Goal: Transaction & Acquisition: Purchase product/service

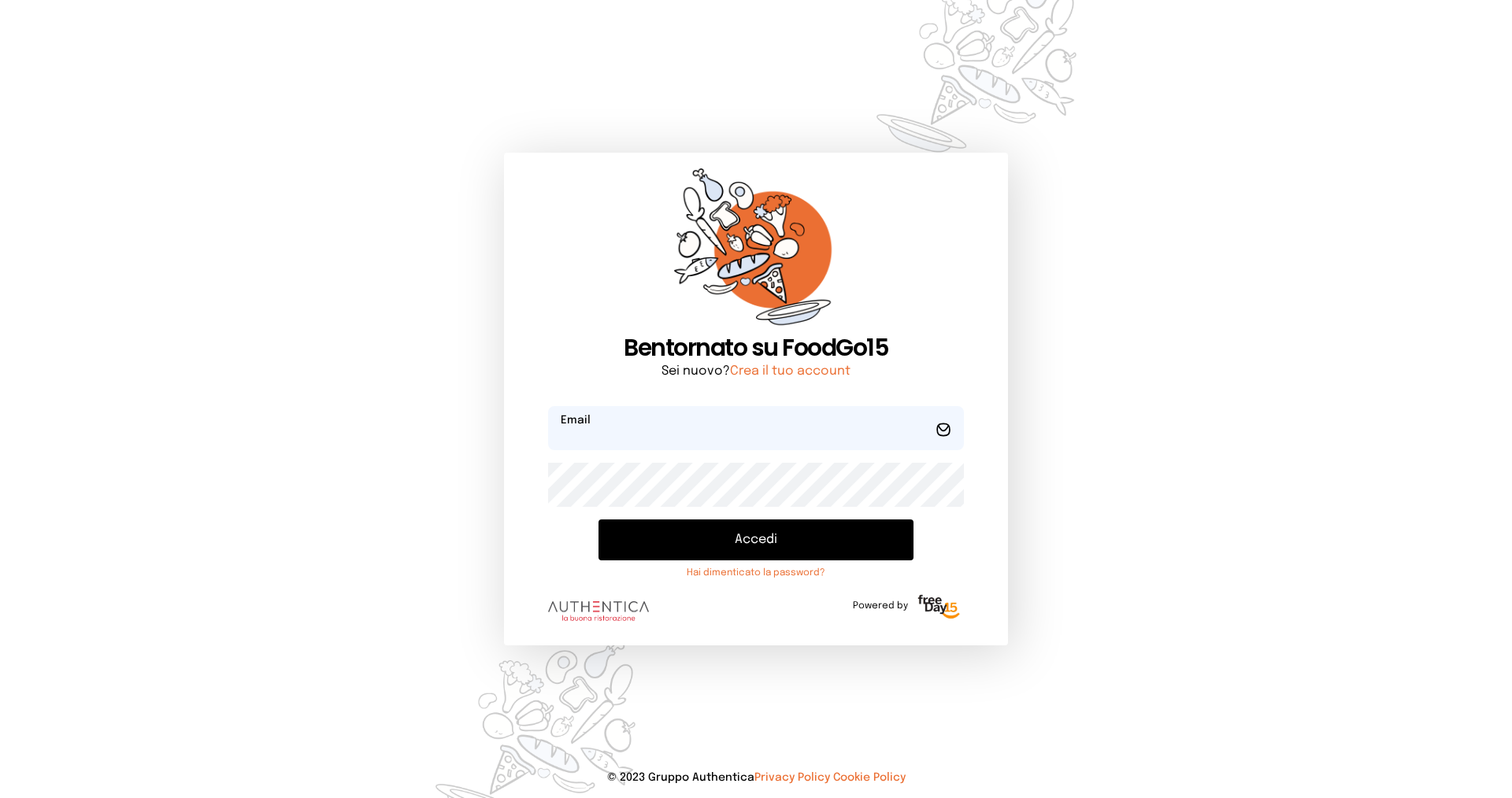
type input "**********"
click at [791, 546] on button "Accedi" at bounding box center [756, 540] width 315 height 41
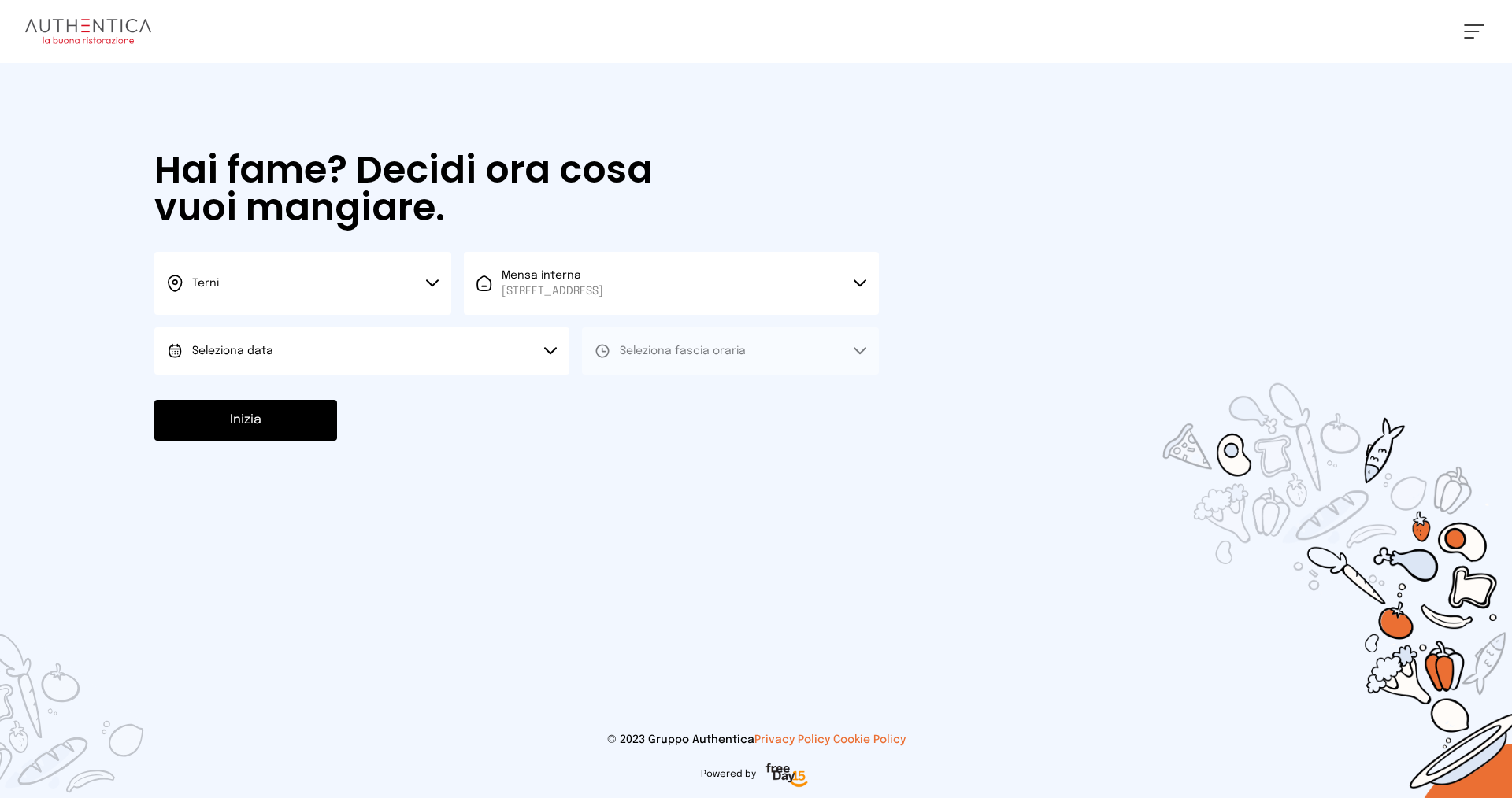
click at [544, 349] on button "Seleziona data" at bounding box center [361, 351] width 415 height 48
click at [519, 392] on li "[DATE], [DATE]" at bounding box center [361, 395] width 415 height 41
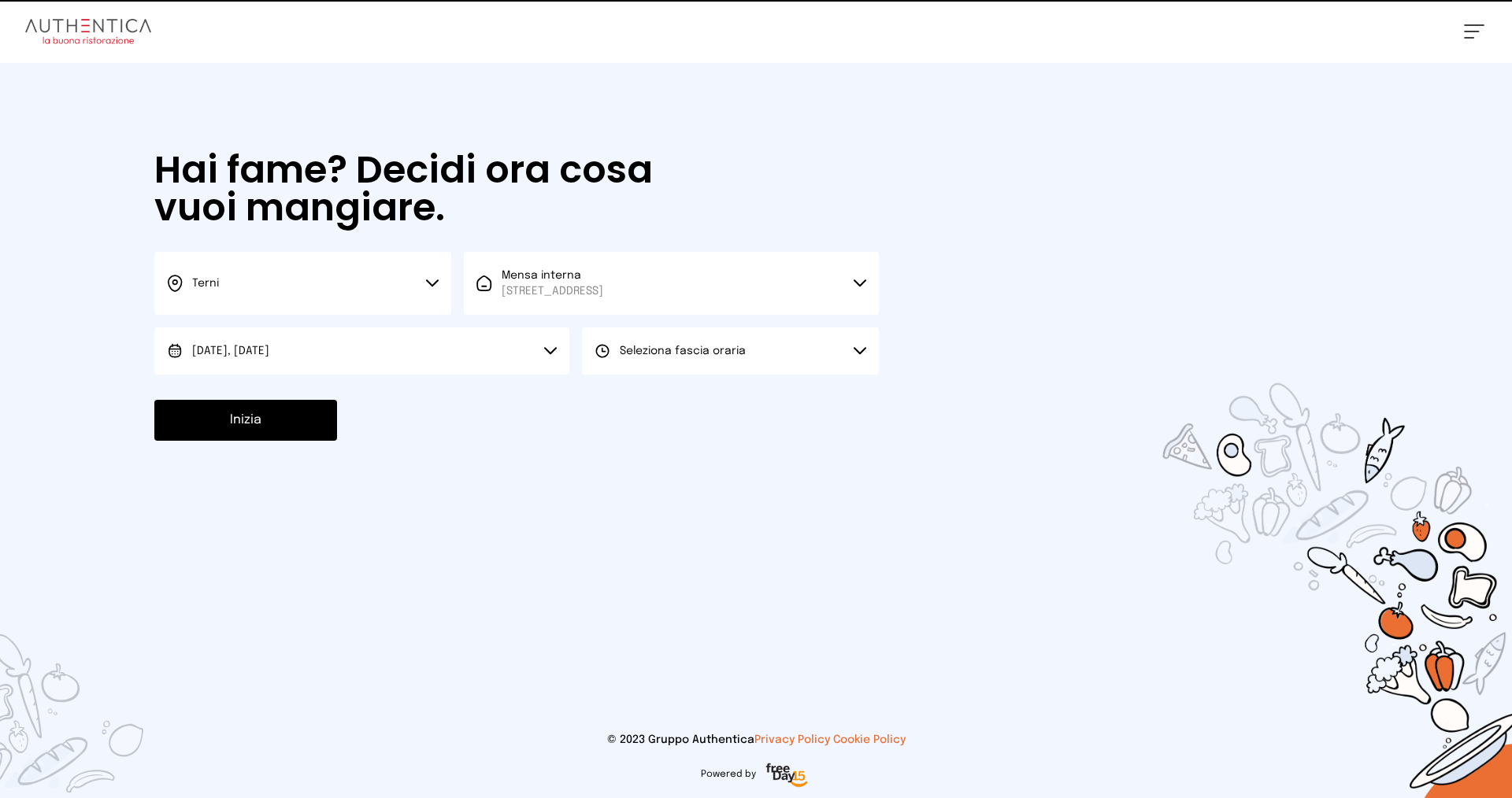
click at [708, 352] on span "Seleziona fascia oraria" at bounding box center [682, 350] width 126 height 11
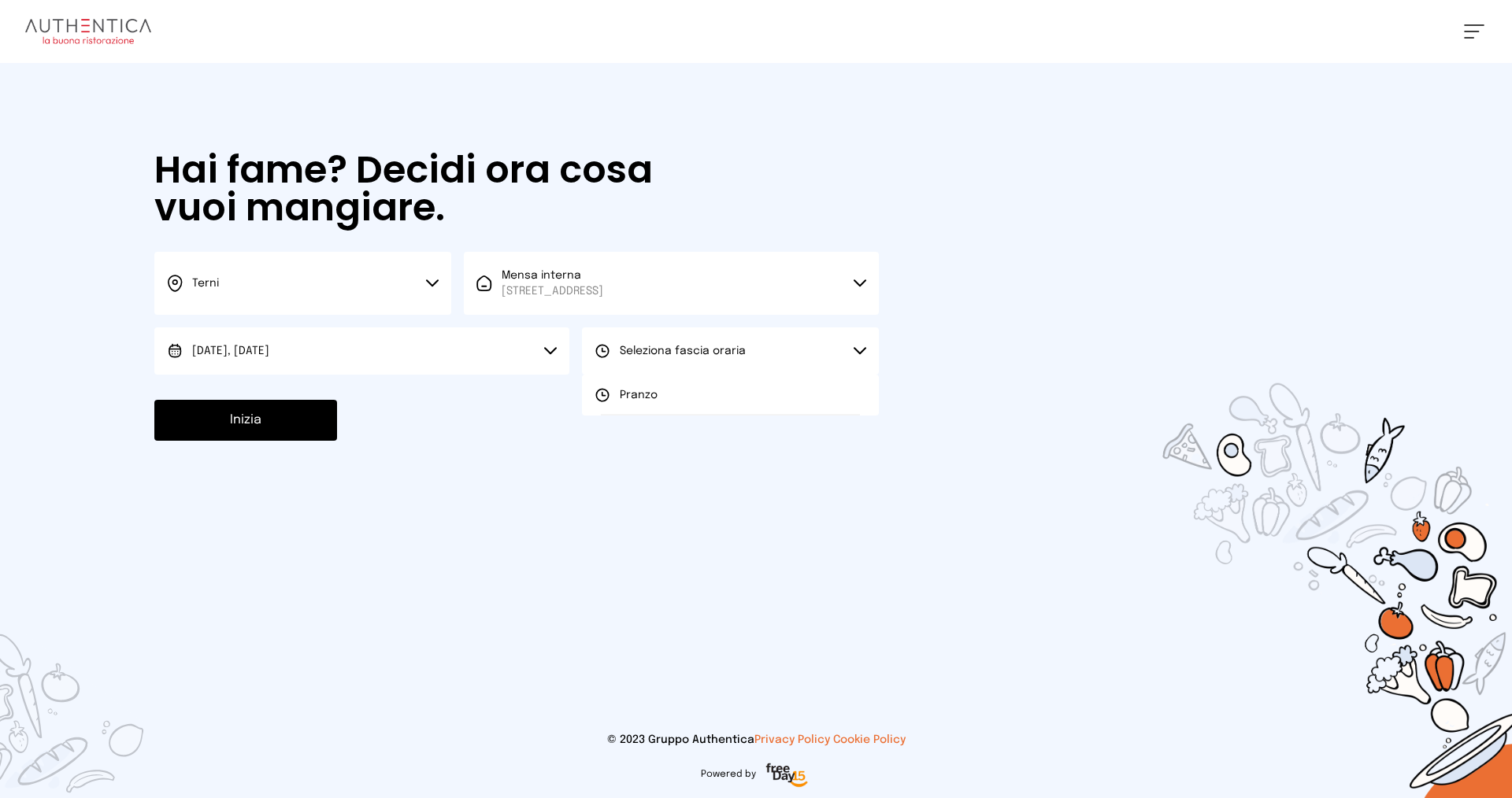
click at [702, 396] on li "Pranzo" at bounding box center [731, 395] width 297 height 41
click at [218, 429] on button "Inizia" at bounding box center [246, 420] width 183 height 41
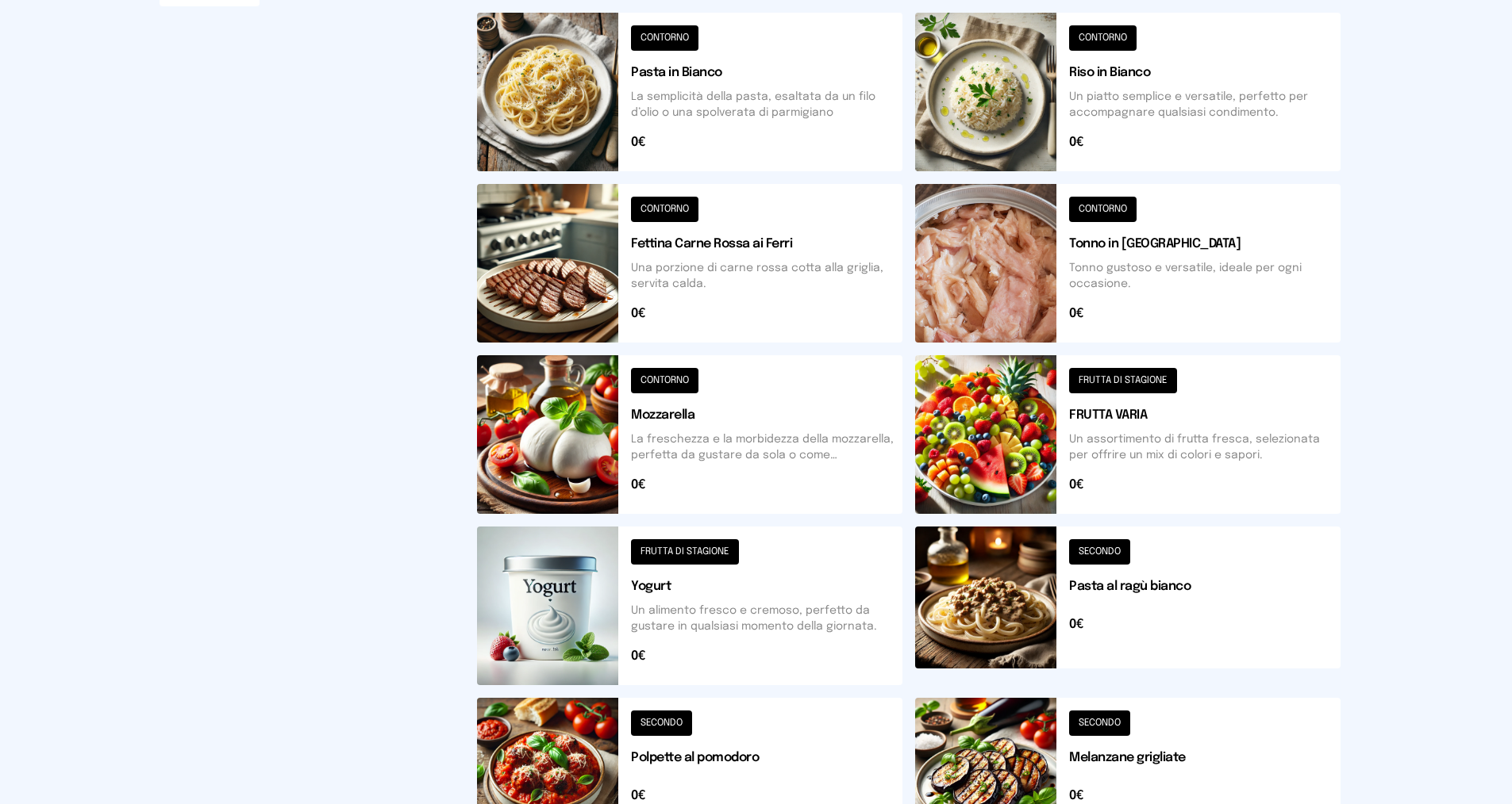
scroll to position [476, 0]
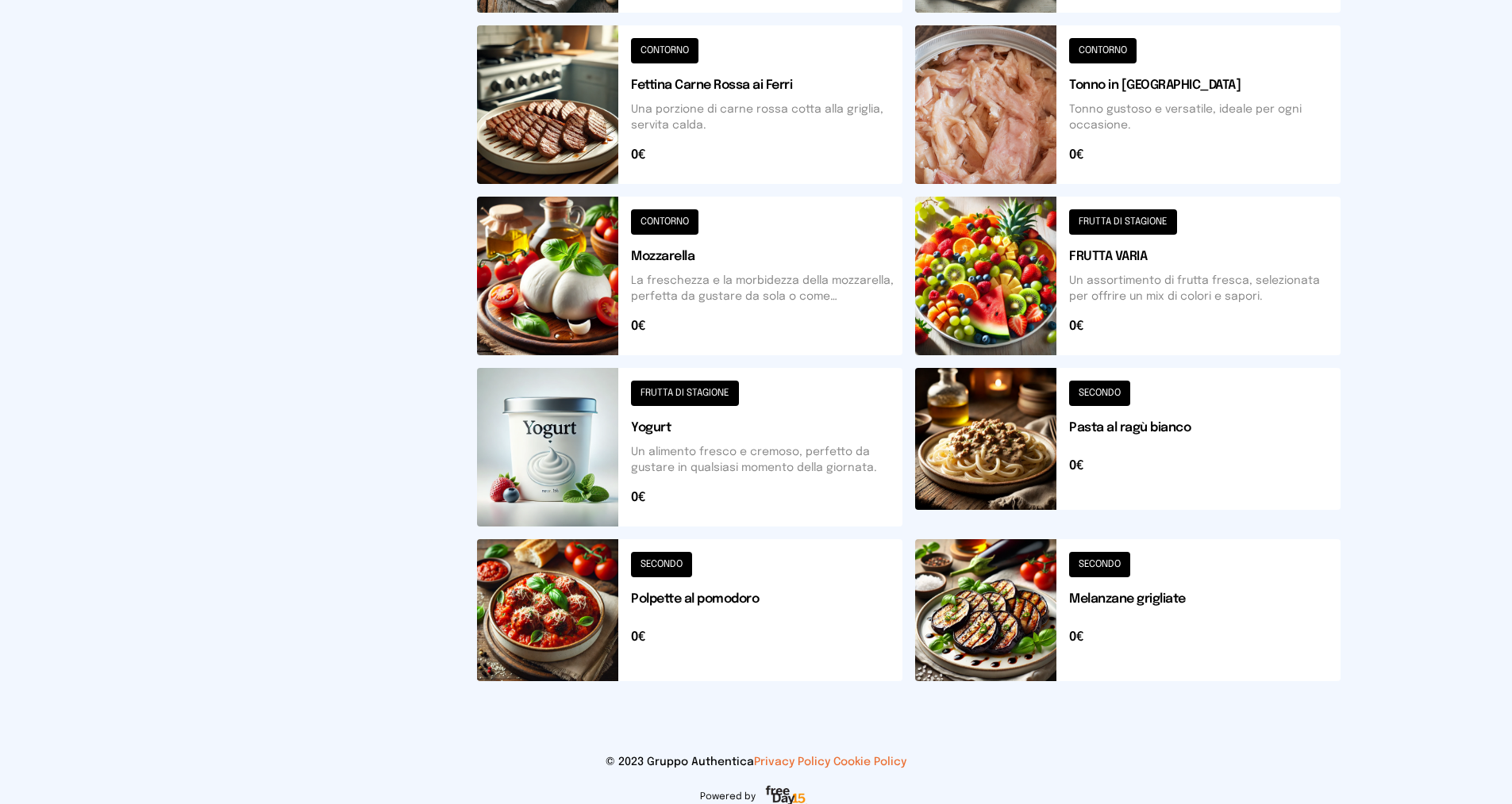
click at [697, 595] on button at bounding box center [690, 610] width 425 height 142
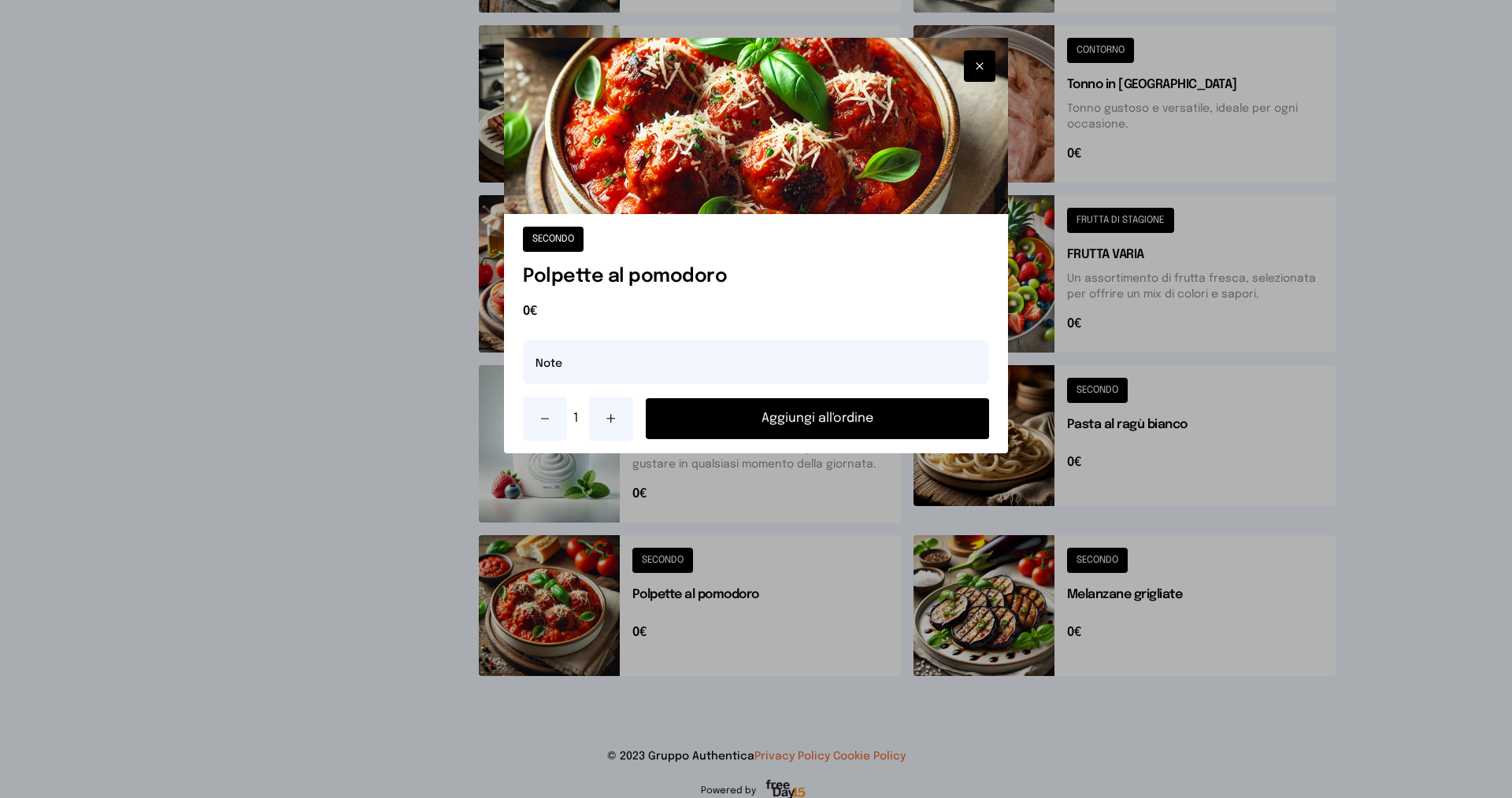
click at [819, 418] on button "Aggiungi all'ordine" at bounding box center [817, 418] width 344 height 41
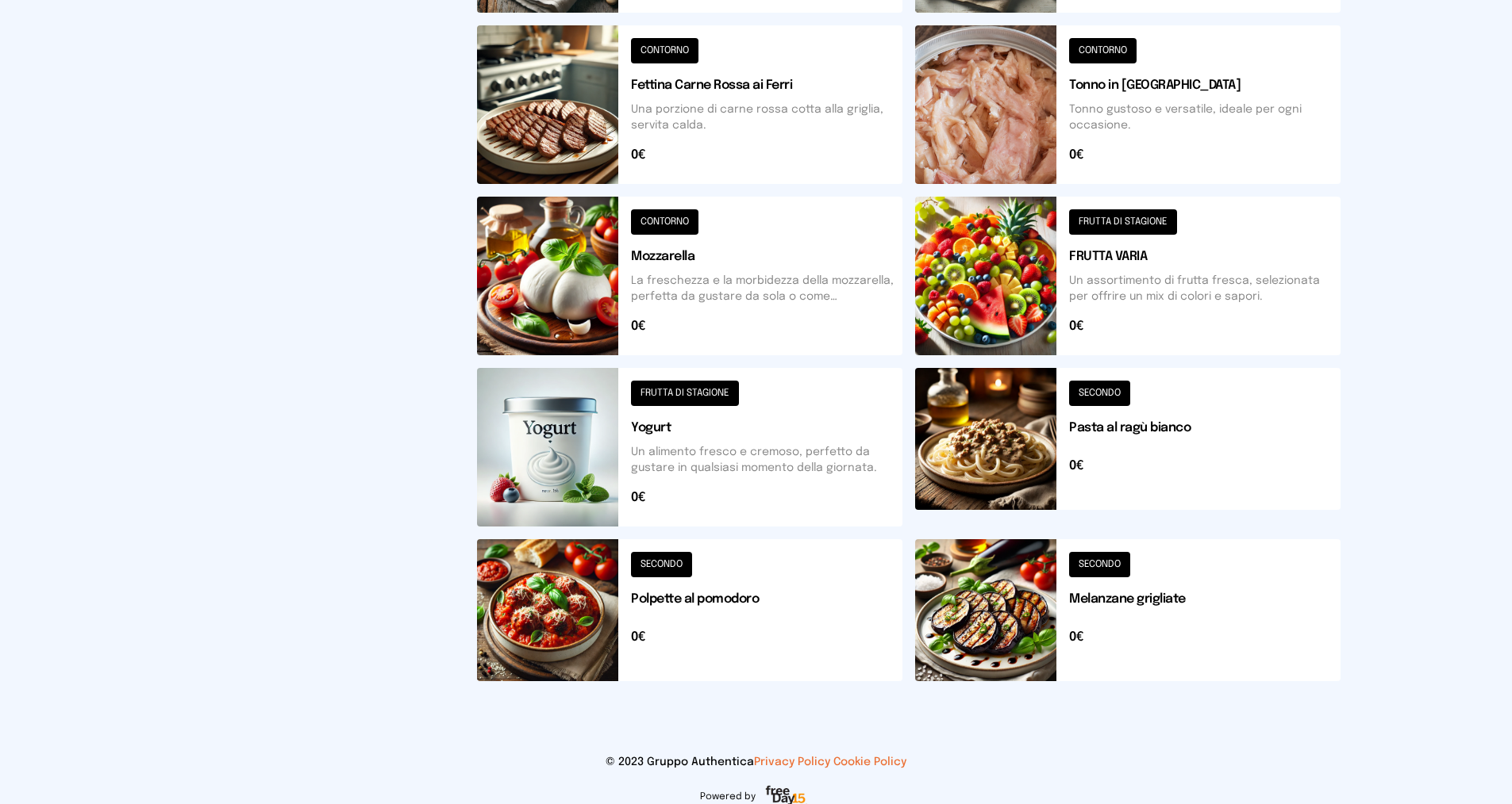
click at [1119, 600] on button at bounding box center [1128, 610] width 425 height 142
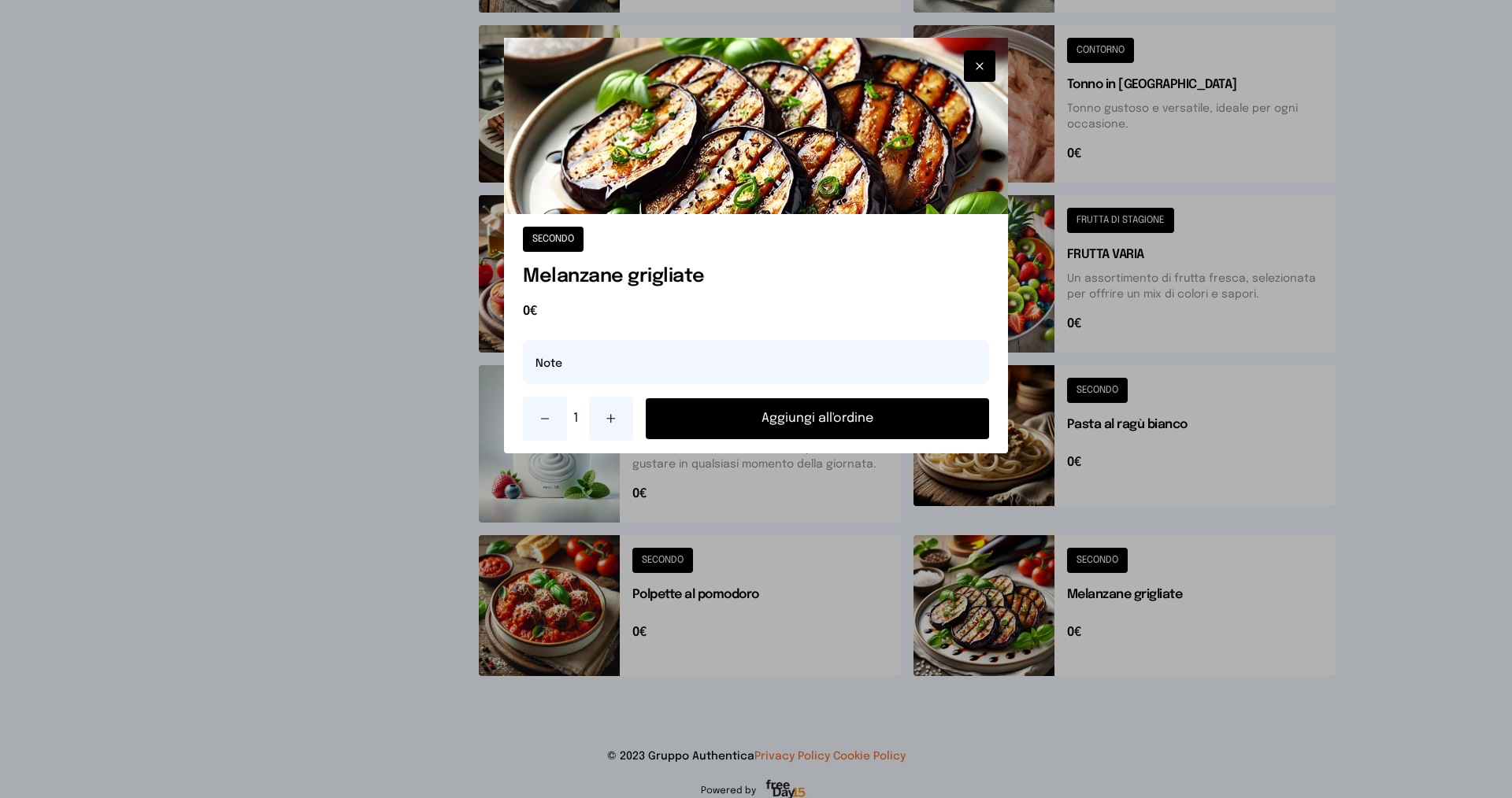
click at [784, 413] on button "Aggiungi all'ordine" at bounding box center [817, 418] width 344 height 41
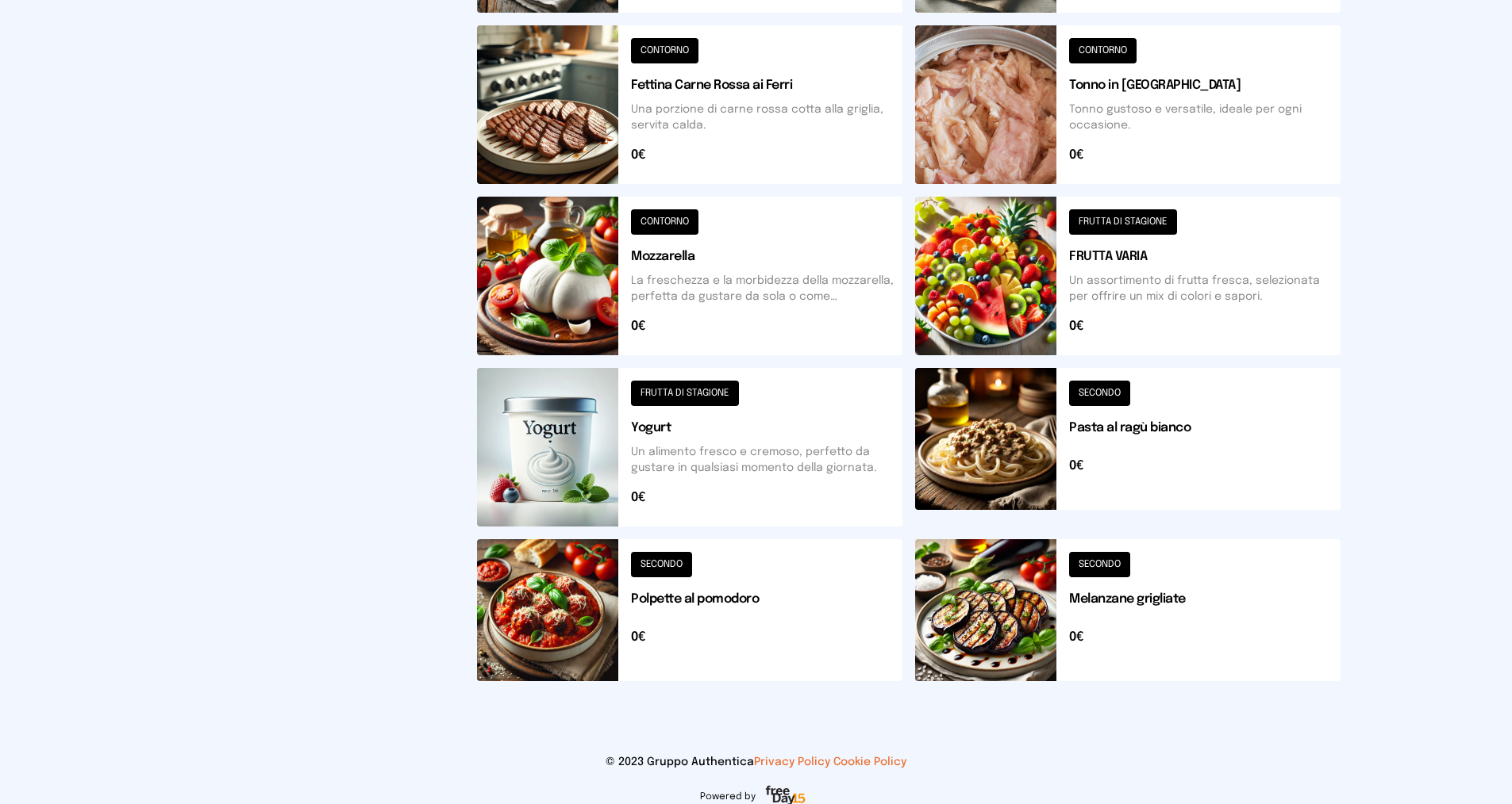
click at [638, 432] on button at bounding box center [690, 447] width 425 height 159
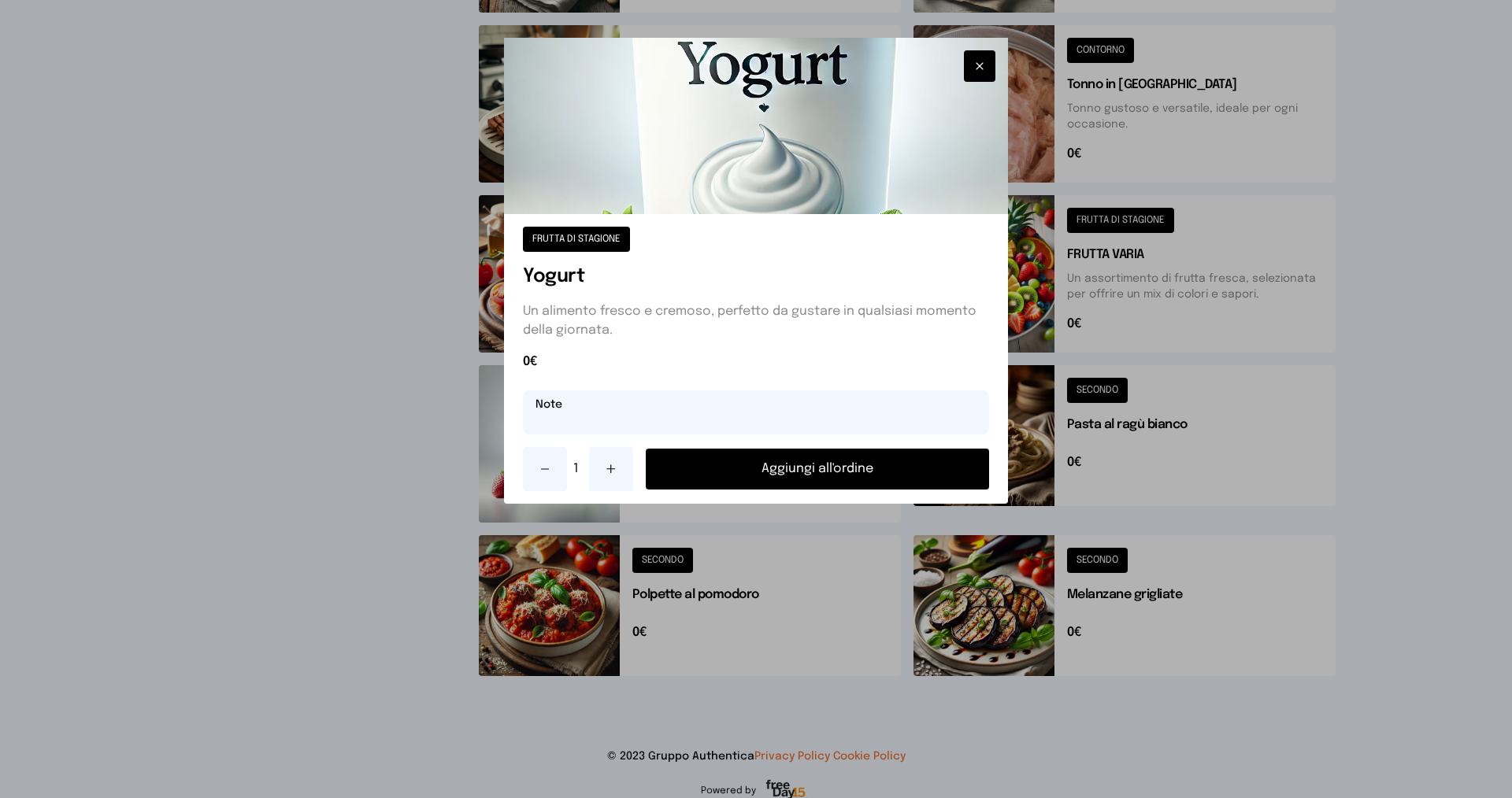
click at [576, 420] on input "text" at bounding box center [756, 412] width 466 height 45
type input "**********"
click at [809, 466] on button "Aggiungi all'ordine" at bounding box center [817, 468] width 344 height 41
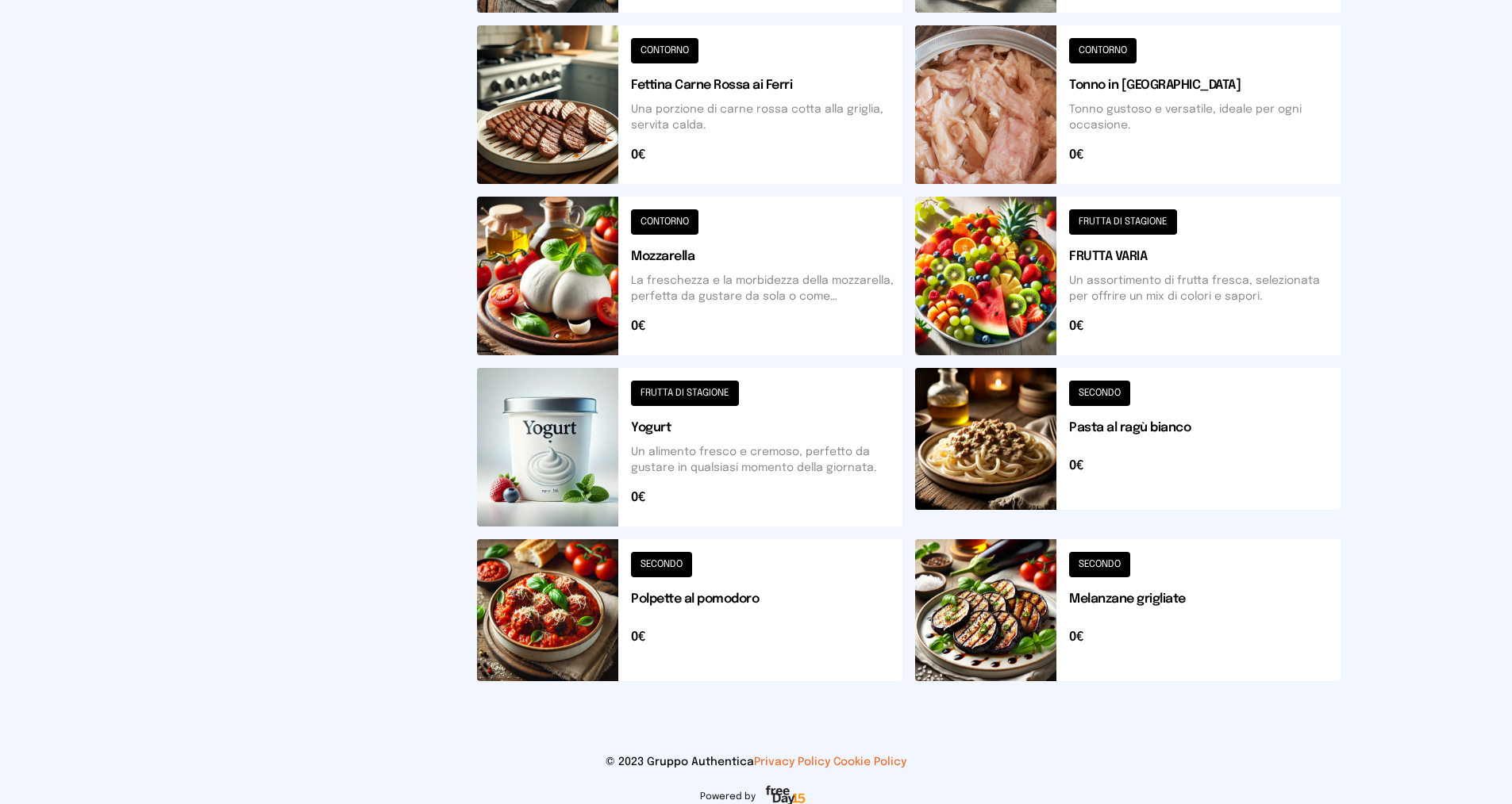
click at [1082, 265] on button at bounding box center [1128, 275] width 425 height 159
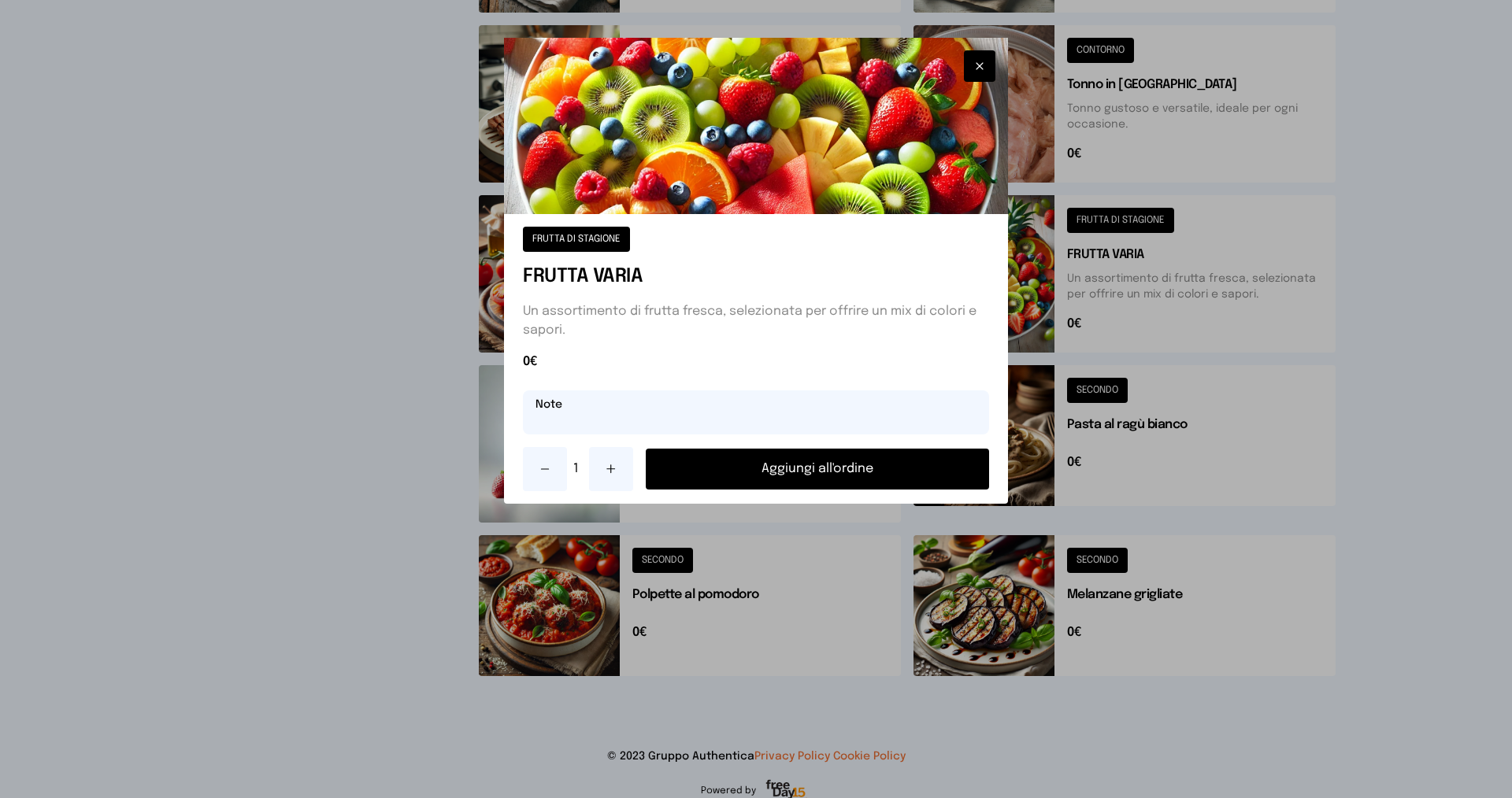
click at [661, 410] on input "text" at bounding box center [756, 412] width 466 height 45
type input "**********"
click at [802, 466] on button "Aggiungi all'ordine" at bounding box center [817, 468] width 344 height 41
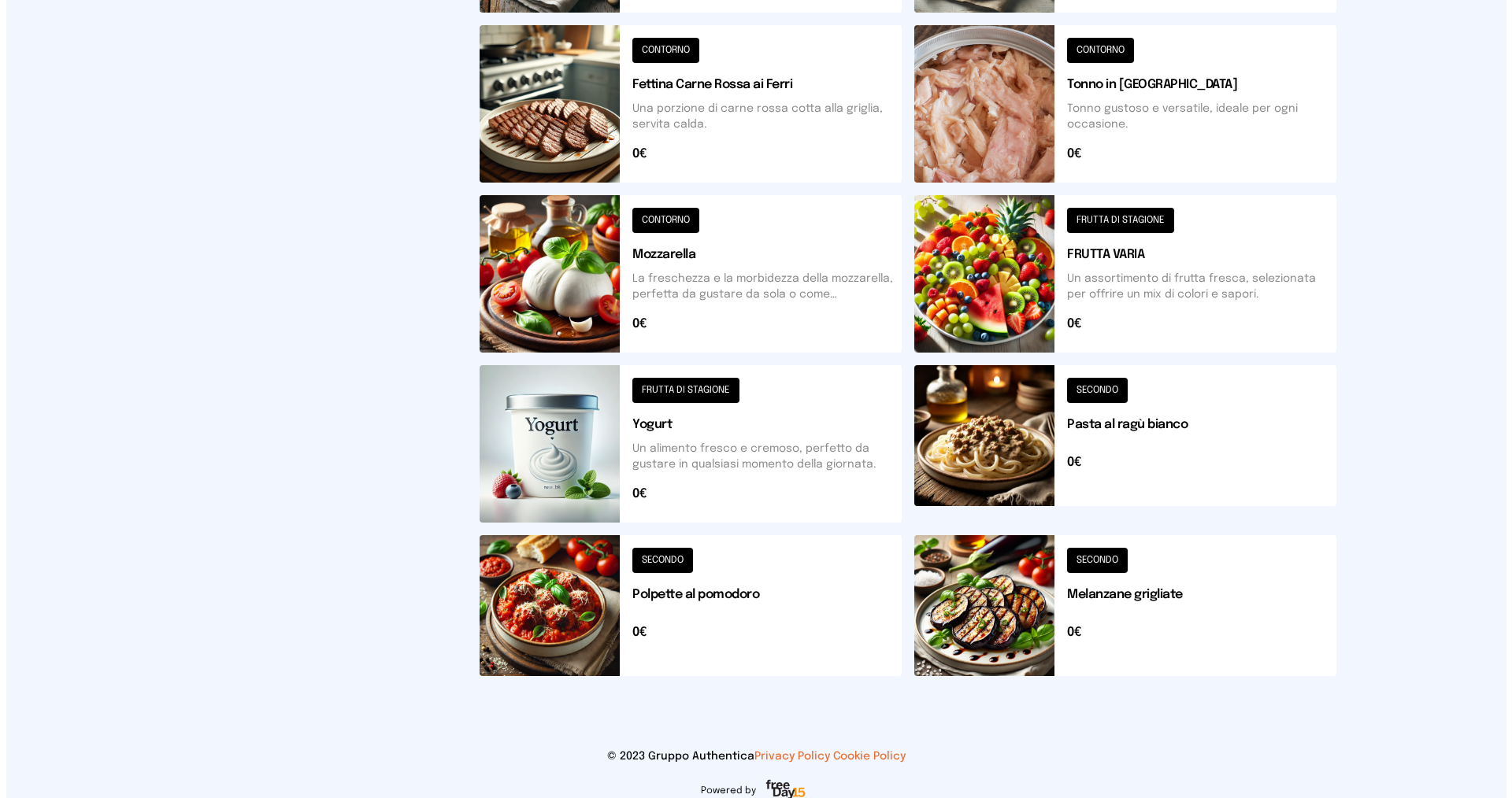
scroll to position [0, 0]
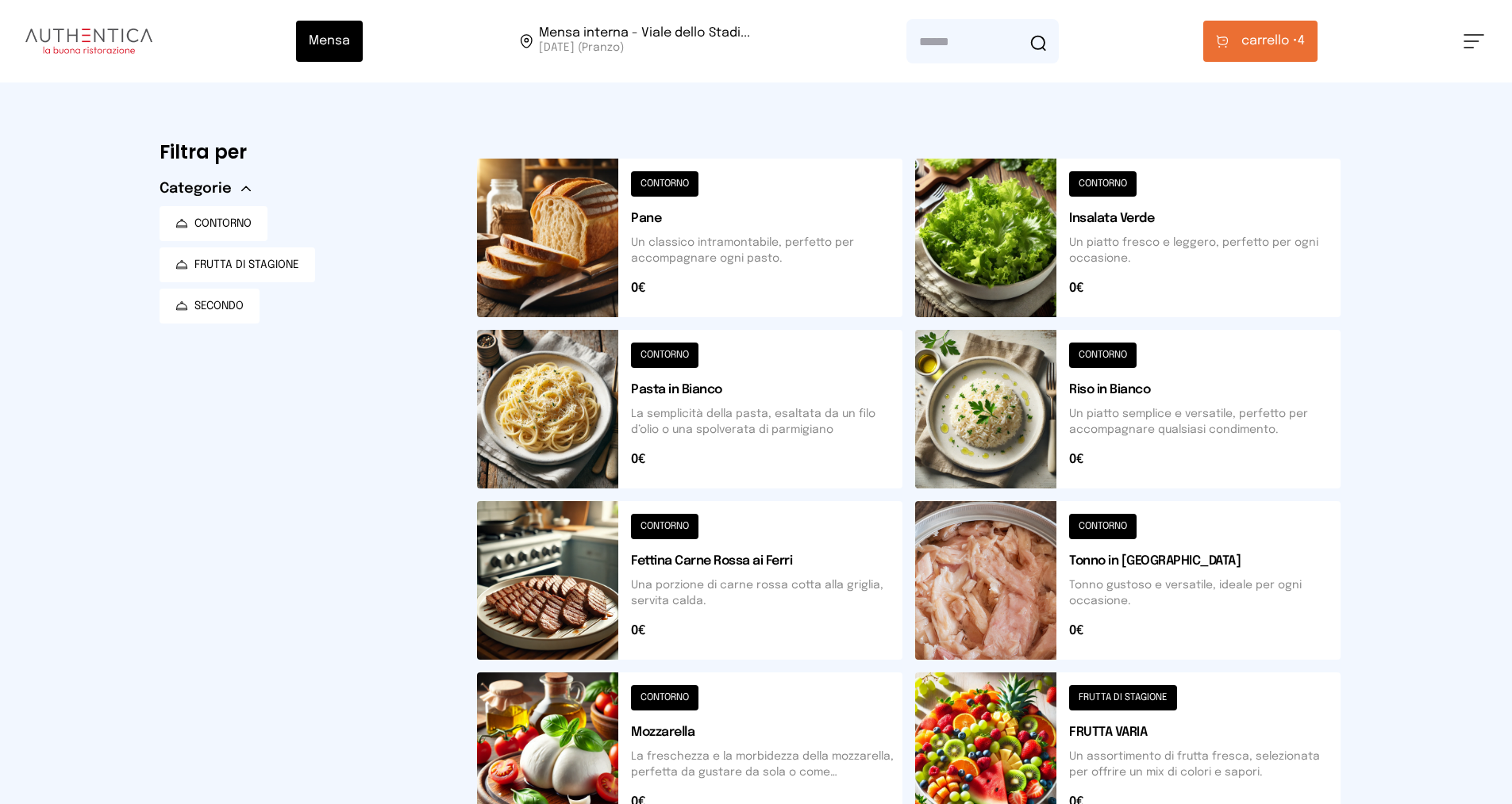
click at [1292, 42] on span "carrello •" at bounding box center [1269, 41] width 56 height 19
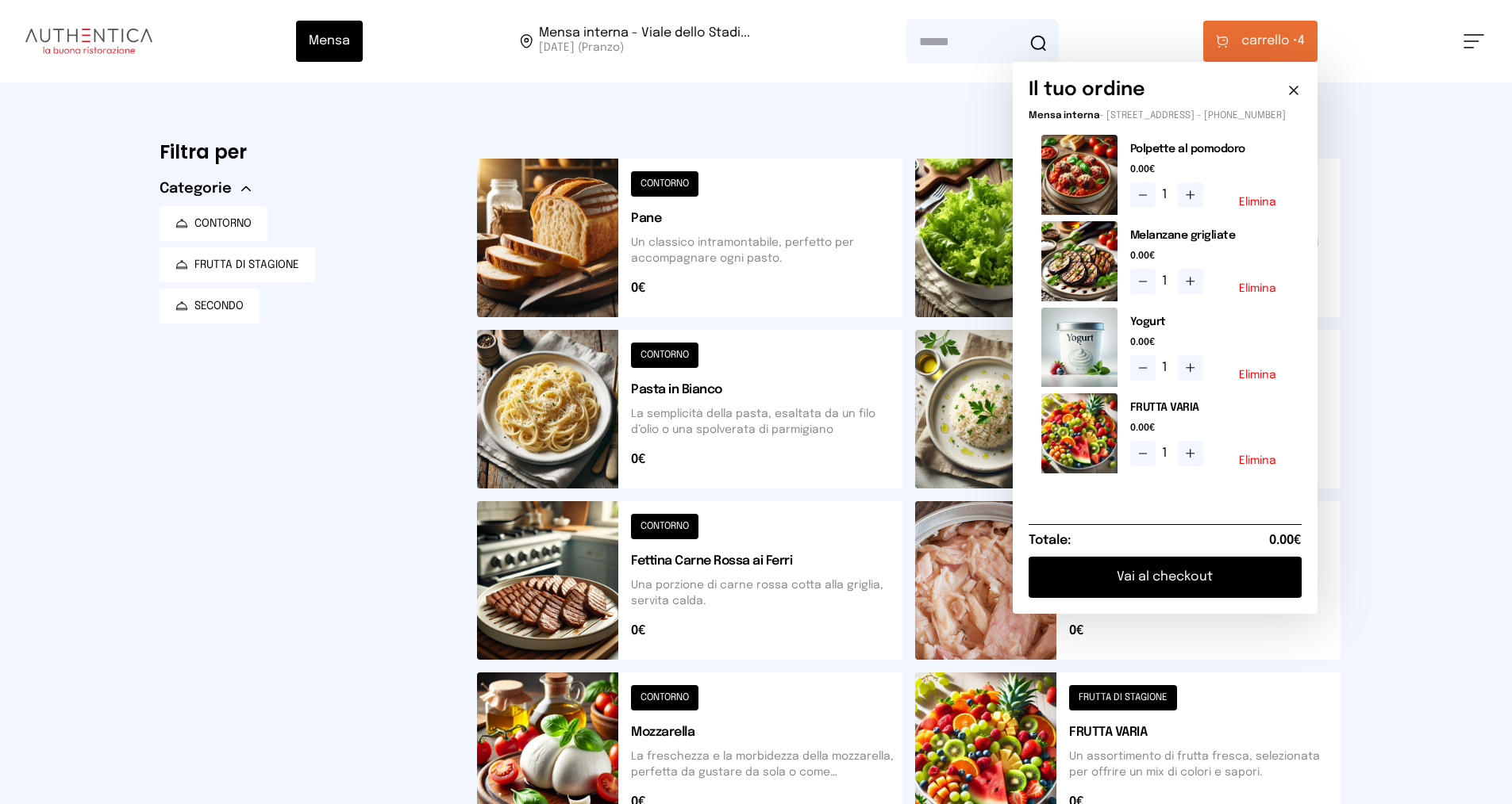
click at [1197, 584] on button "Vai al checkout" at bounding box center [1166, 577] width 273 height 41
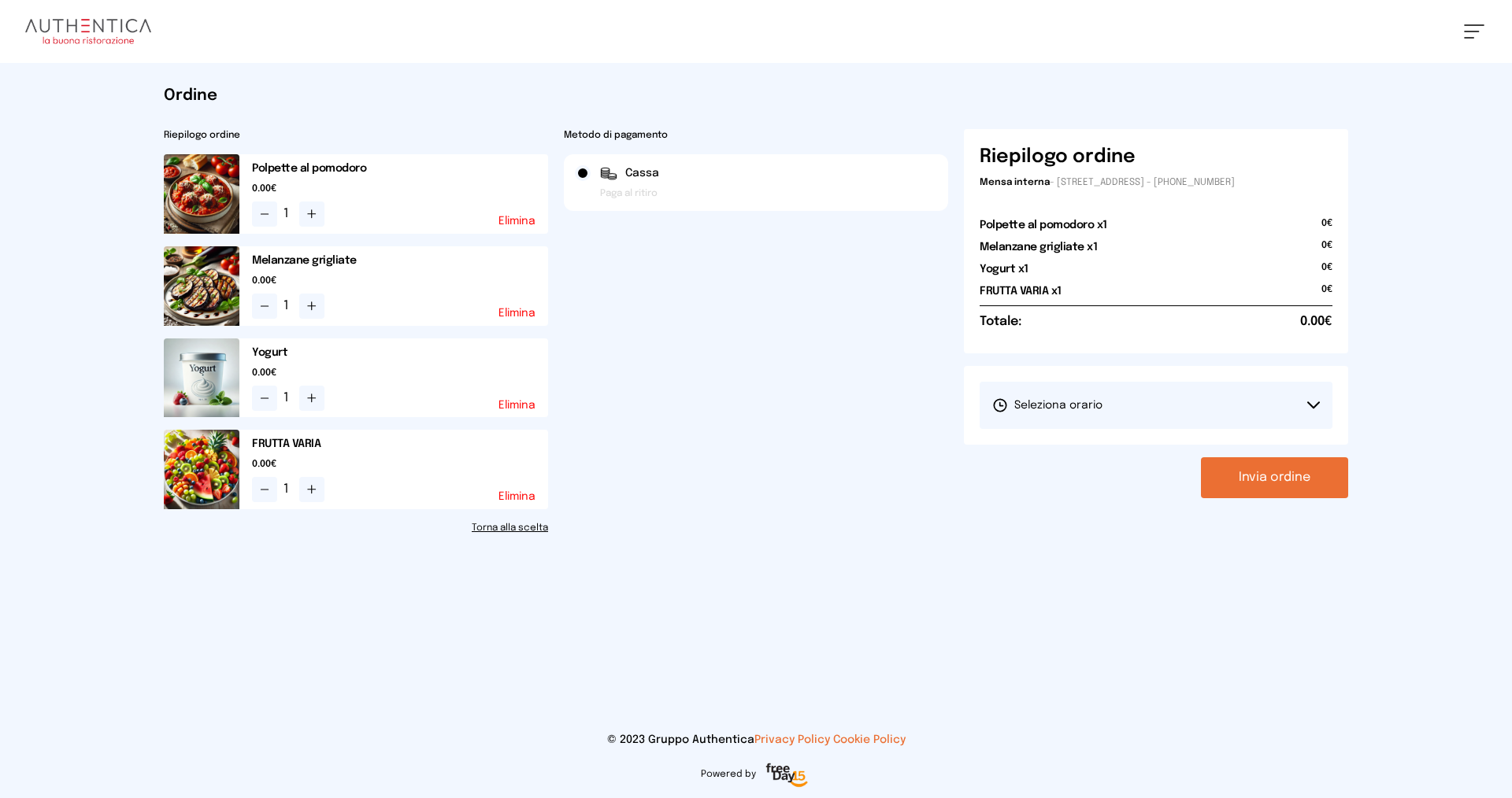
click at [1095, 399] on span "Seleziona orario" at bounding box center [1047, 406] width 110 height 16
click at [1033, 448] on span "1° Turno (13:00 - 15:00)" at bounding box center [1052, 449] width 119 height 16
click at [1263, 478] on button "Invia ordine" at bounding box center [1274, 477] width 148 height 41
